Goal: Task Accomplishment & Management: Use online tool/utility

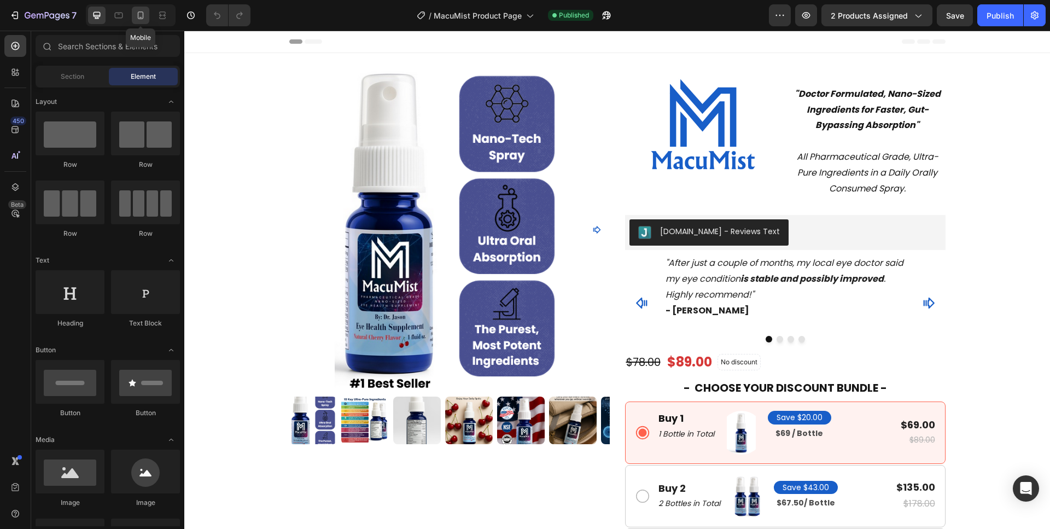
click at [137, 15] on icon at bounding box center [140, 15] width 11 height 11
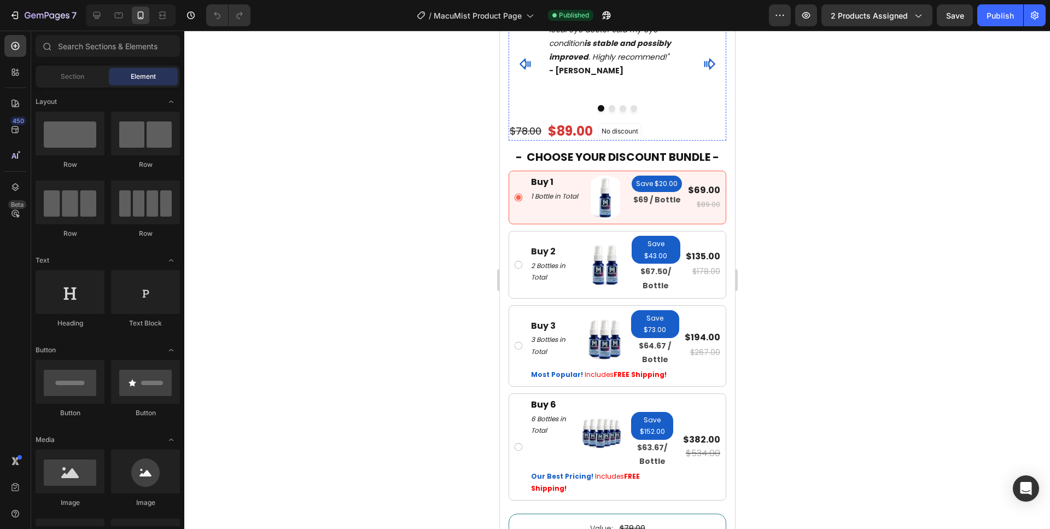
scroll to position [670, 0]
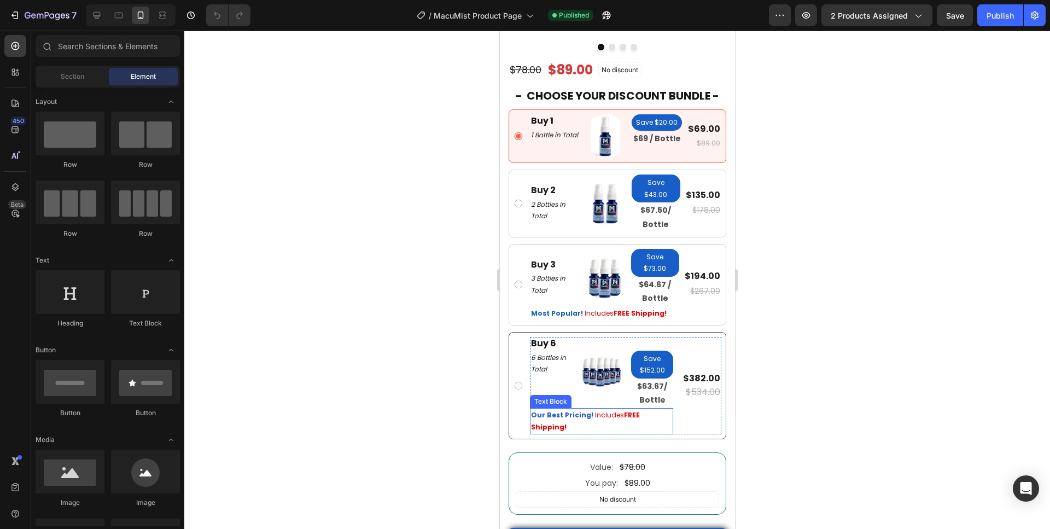
click at [577, 419] on p "Our Best Pricing! Includes FREE Shipping!" at bounding box center [601, 421] width 141 height 24
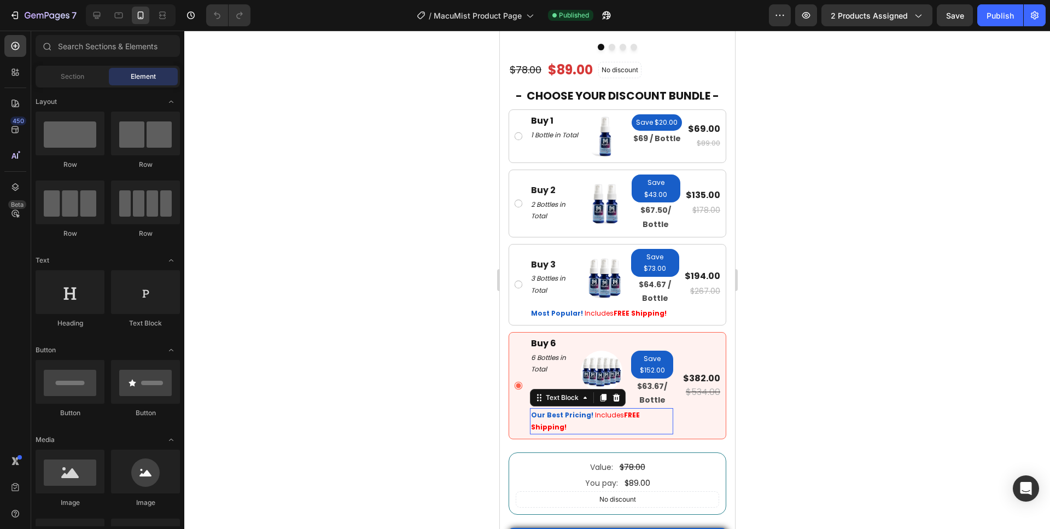
click at [577, 419] on p "Our Best Pricing! Includes FREE Shipping!" at bounding box center [601, 421] width 141 height 24
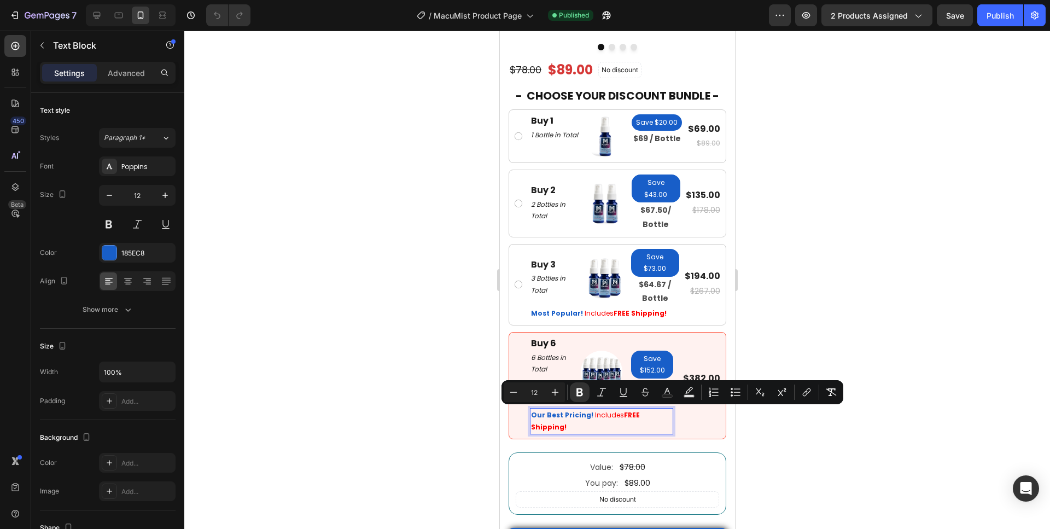
click at [577, 419] on p "Our Best Pricing! Includes FREE Shipping!" at bounding box center [601, 421] width 141 height 24
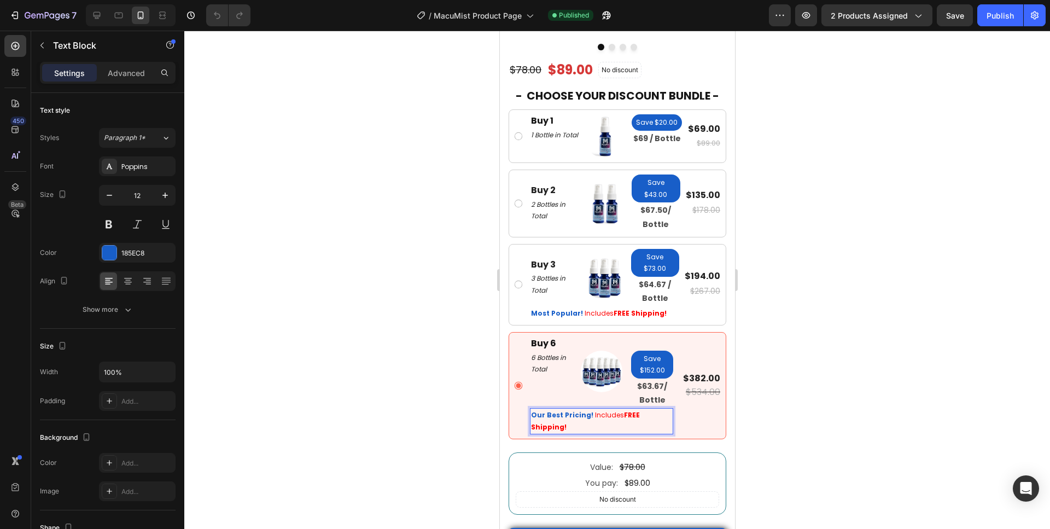
click at [575, 422] on p "Our Best Pricing! Includes FREE Shipping!" at bounding box center [601, 421] width 141 height 24
click at [573, 423] on p "Our Best Pricing! Includes FREE Shipping!" at bounding box center [601, 421] width 141 height 24
click at [546, 412] on strong "Our Best Pricing!" at bounding box center [562, 414] width 62 height 9
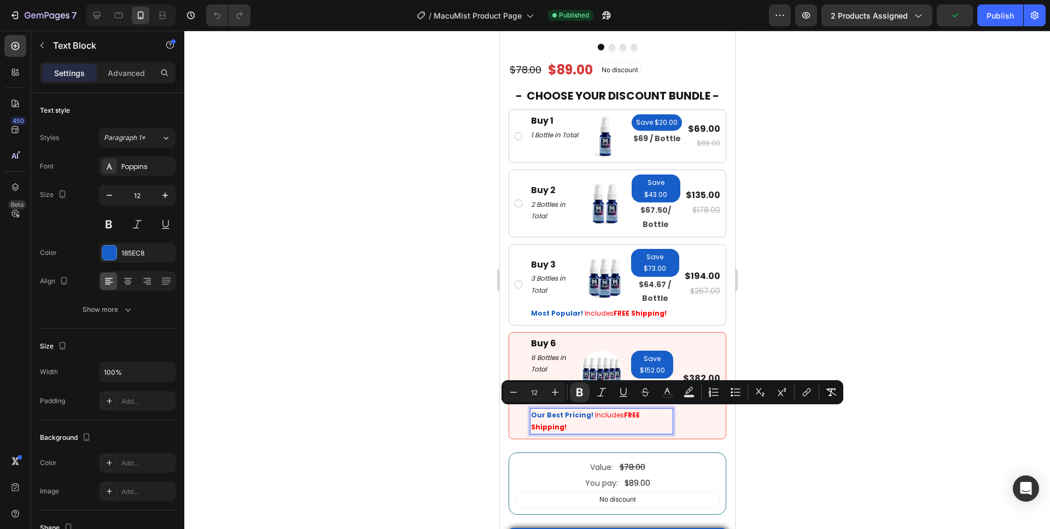
click at [546, 412] on strong "Our Best Pricing!" at bounding box center [562, 414] width 62 height 9
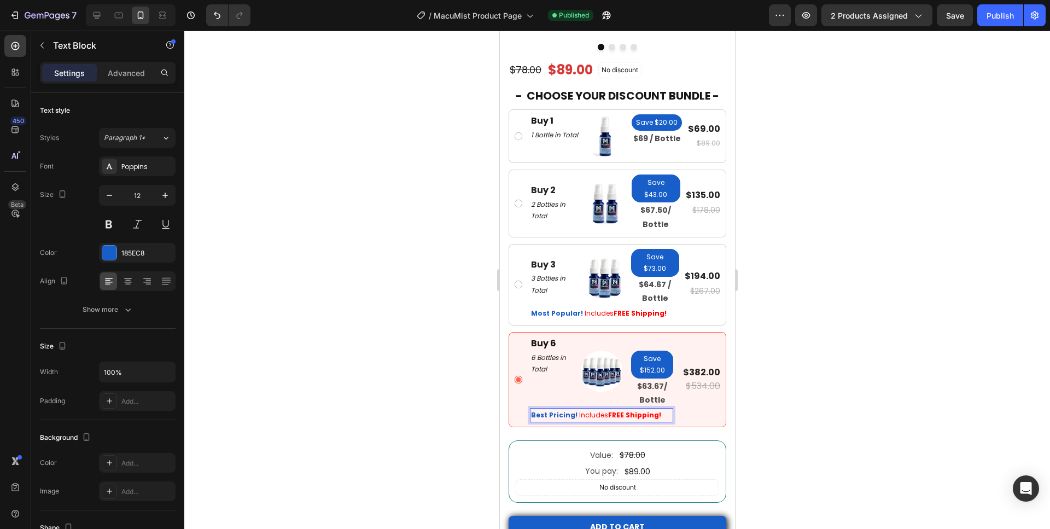
click at [426, 406] on div at bounding box center [617, 280] width 866 height 498
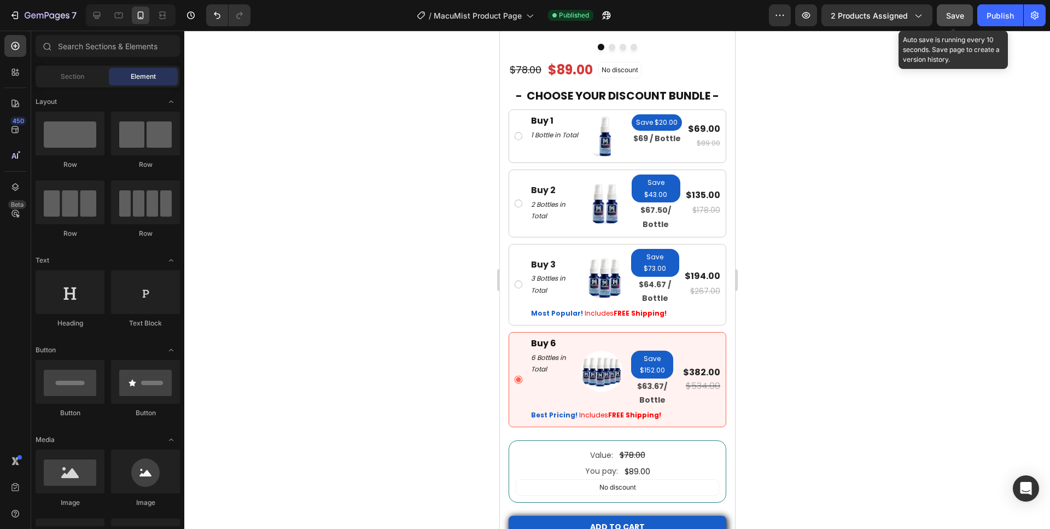
click at [959, 19] on span "Save" at bounding box center [955, 15] width 18 height 9
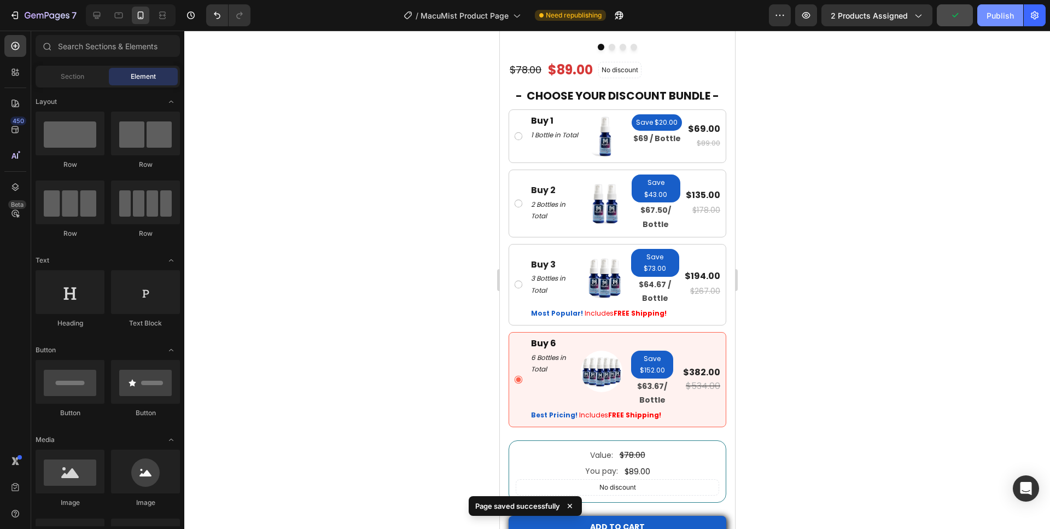
click at [992, 16] on div "Publish" at bounding box center [1000, 15] width 27 height 11
